Goal: Task Accomplishment & Management: Use online tool/utility

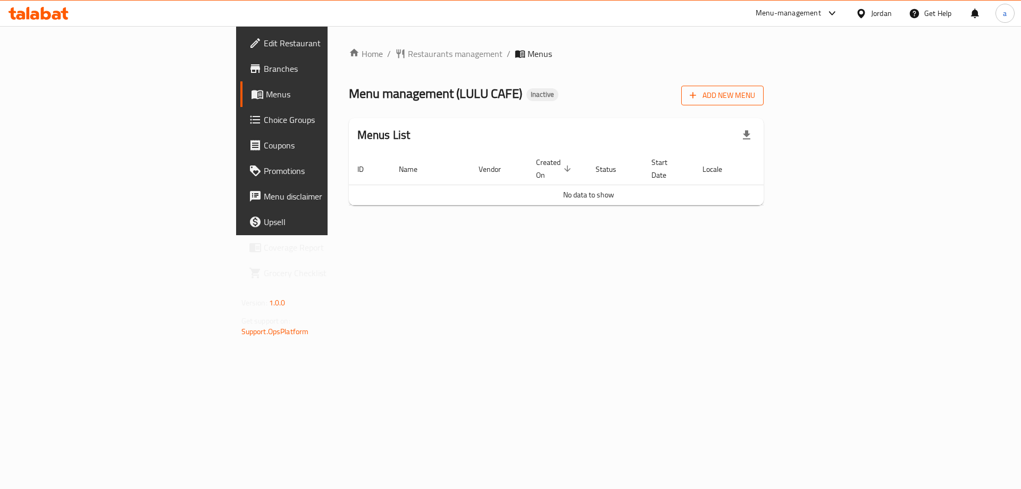
click at [755, 91] on span "Add New Menu" at bounding box center [722, 95] width 65 height 13
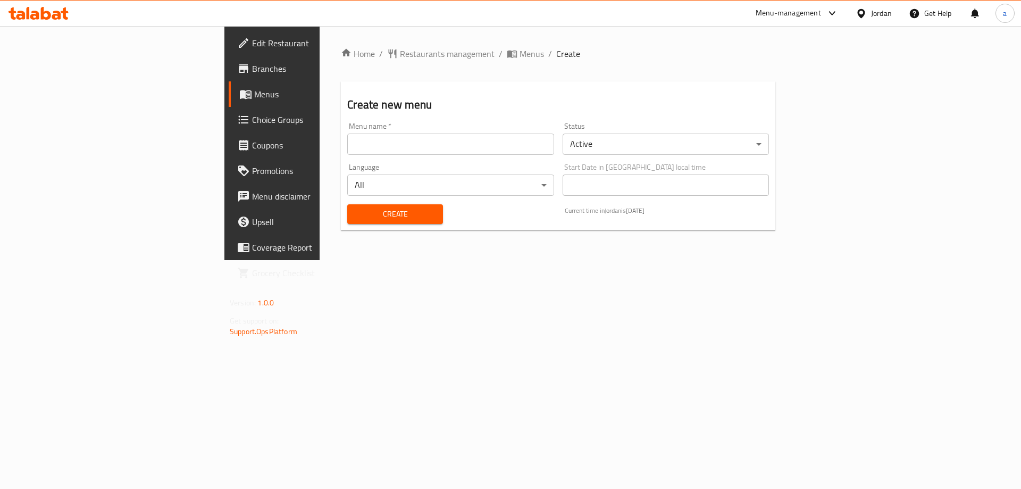
click at [424, 141] on input "text" at bounding box center [450, 144] width 206 height 21
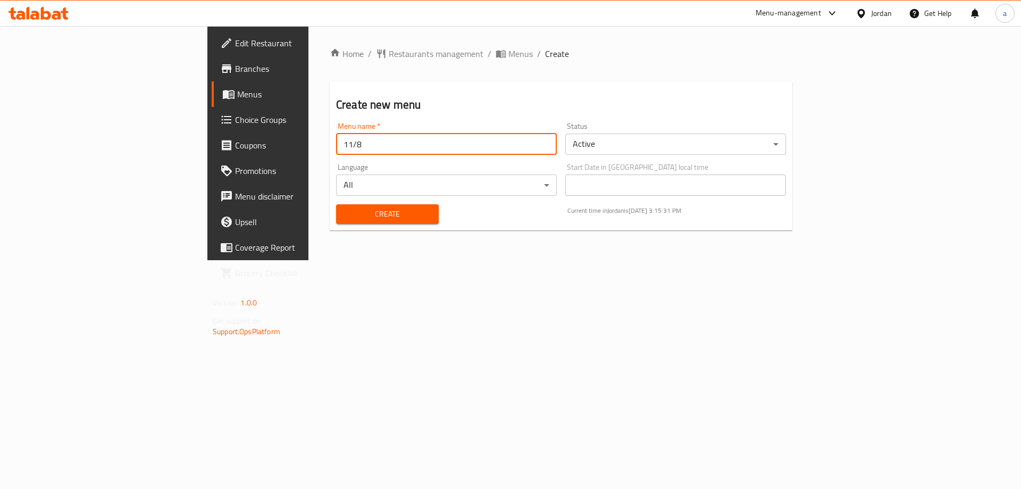
click at [336, 149] on input "11/8" at bounding box center [446, 144] width 221 height 21
type input "13/8"
click at [336, 204] on button "Create" at bounding box center [387, 214] width 103 height 20
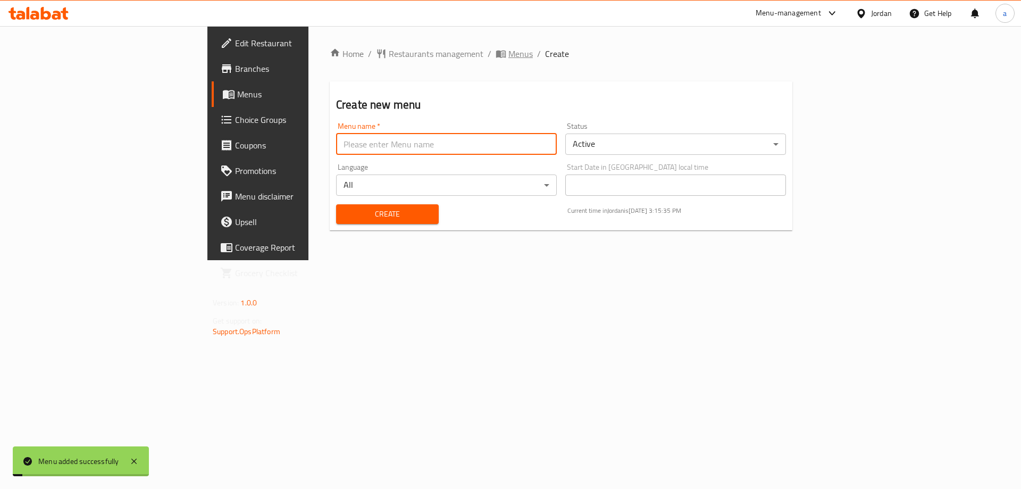
click at [509, 53] on span "Menus" at bounding box center [521, 53] width 24 height 13
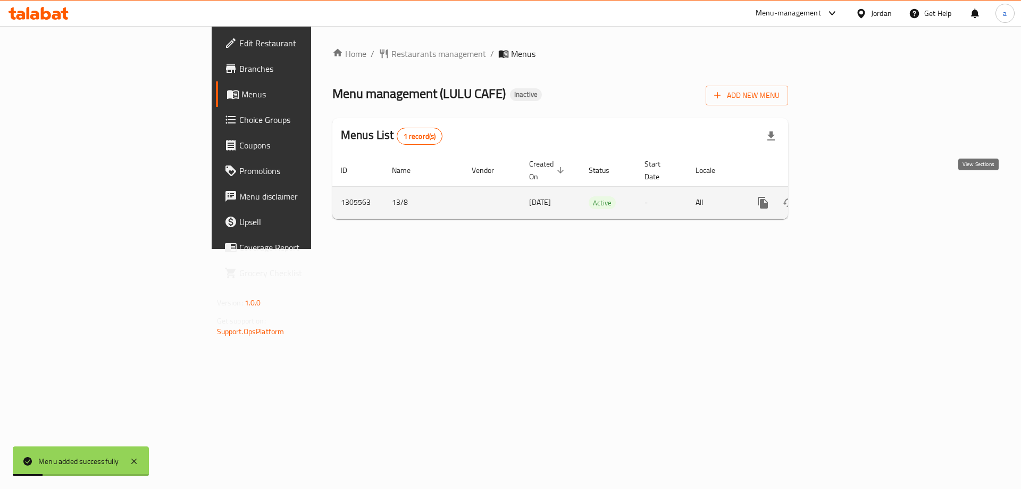
click at [853, 190] on link "enhanced table" at bounding box center [840, 203] width 26 height 26
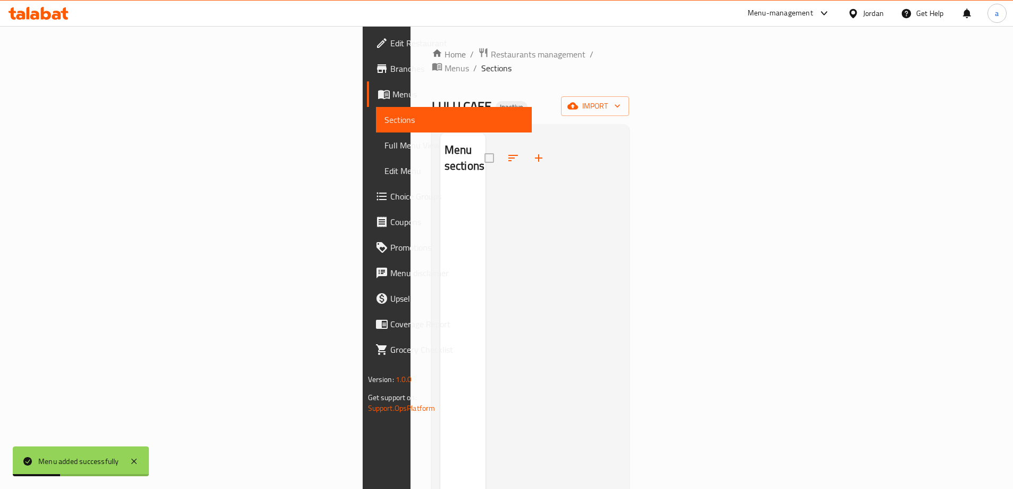
click at [630, 82] on div "Home / Restaurants management / Menus / Sections LULU CAFE Inactive import Menu…" at bounding box center [531, 338] width 198 height 583
click at [629, 96] on button "import" at bounding box center [595, 106] width 68 height 20
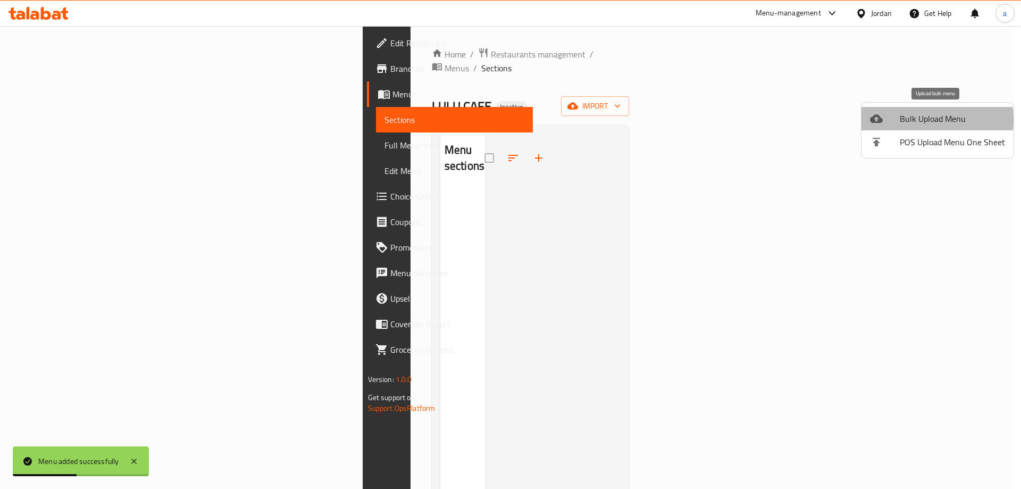
click at [914, 120] on span "Bulk Upload Menu" at bounding box center [952, 118] width 105 height 13
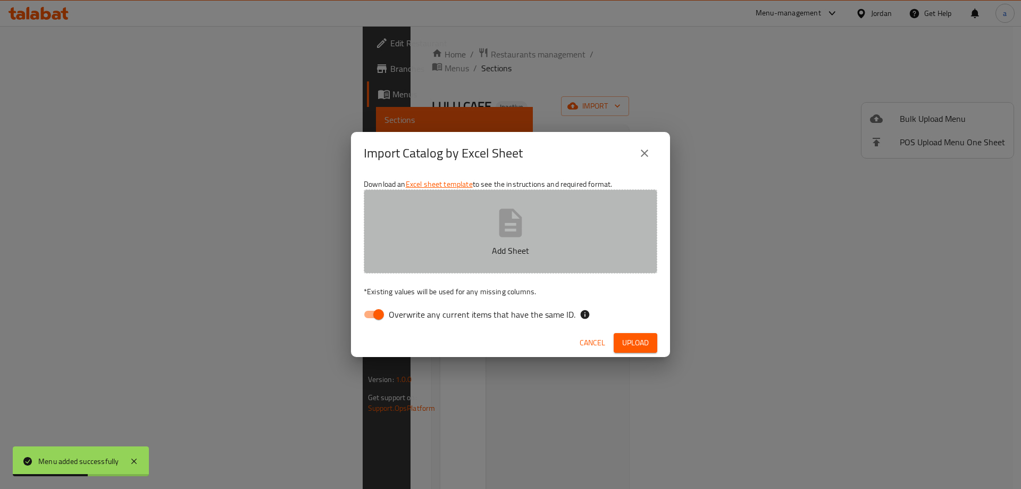
click at [548, 226] on button "Add Sheet" at bounding box center [511, 231] width 294 height 84
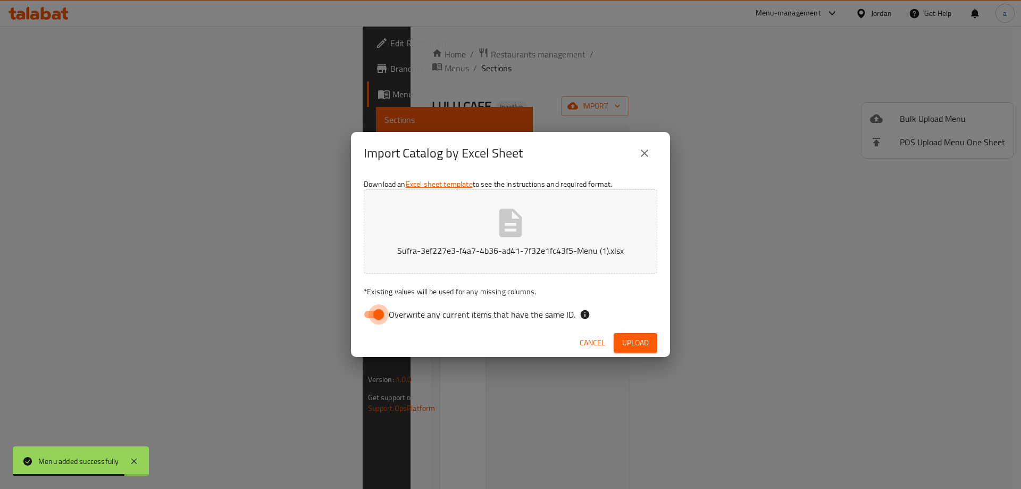
click at [379, 311] on input "Overwrite any current items that have the same ID." at bounding box center [378, 314] width 61 height 20
checkbox input "false"
click at [626, 332] on div "Cancel Upload" at bounding box center [510, 343] width 319 height 28
click at [631, 339] on span "Upload" at bounding box center [635, 342] width 27 height 13
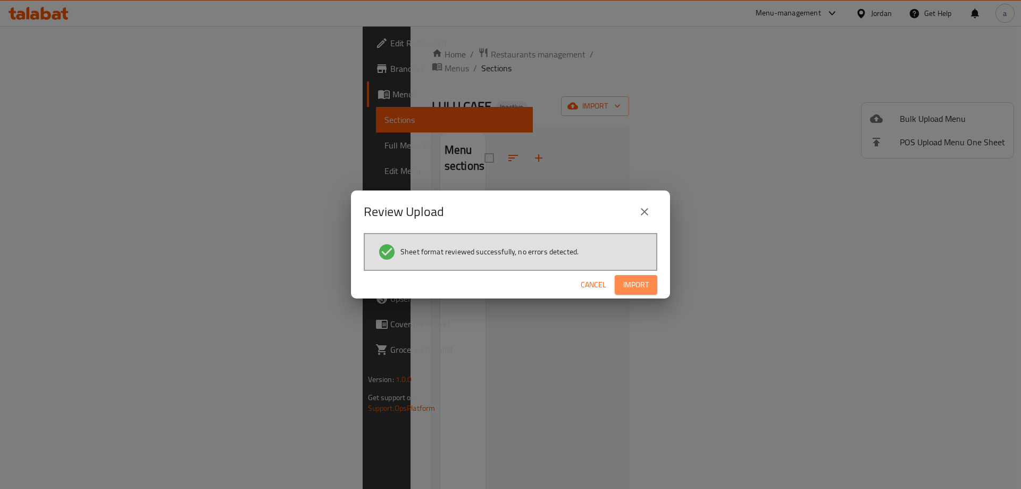
click at [632, 277] on button "Import" at bounding box center [636, 285] width 43 height 20
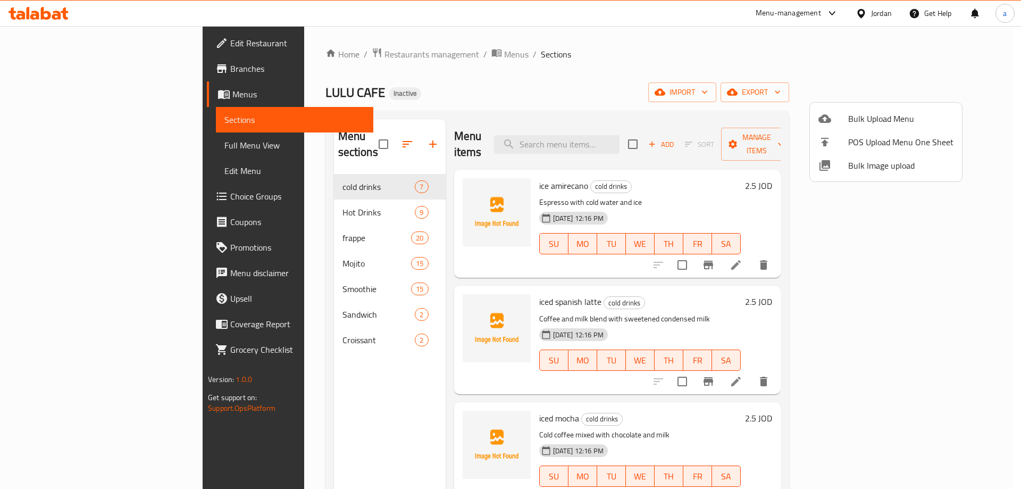
click at [113, 51] on div at bounding box center [510, 244] width 1021 height 489
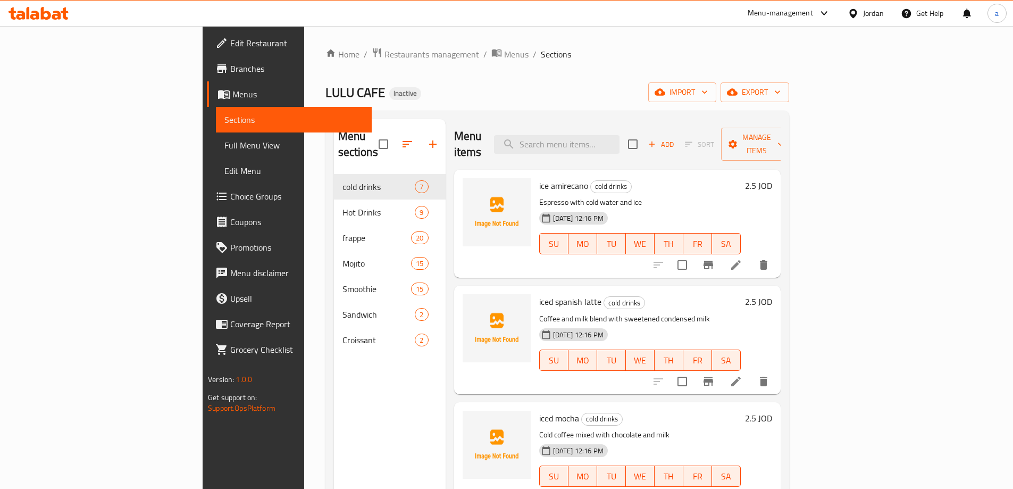
click at [207, 52] on link "Edit Restaurant" at bounding box center [289, 43] width 165 height 26
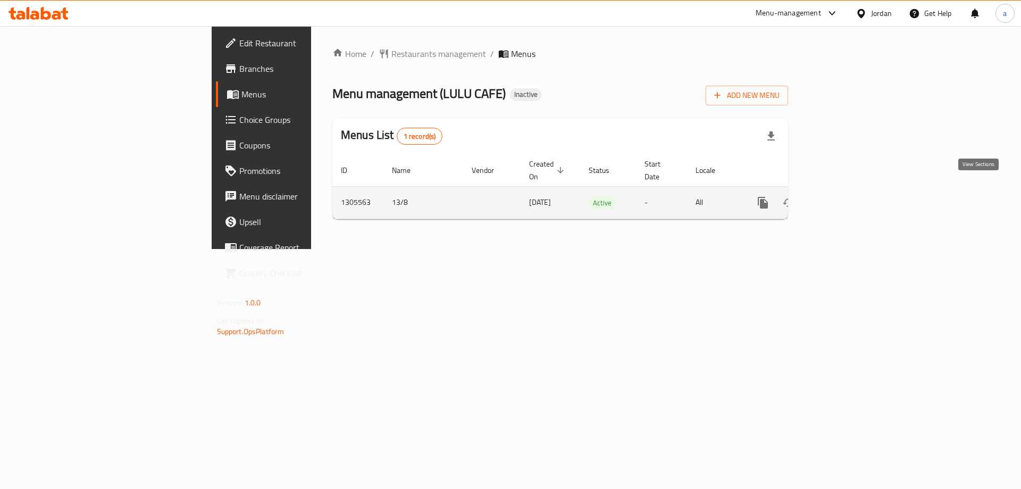
click at [846, 196] on icon "enhanced table" at bounding box center [840, 202] width 13 height 13
